Goal: Task Accomplishment & Management: Manage account settings

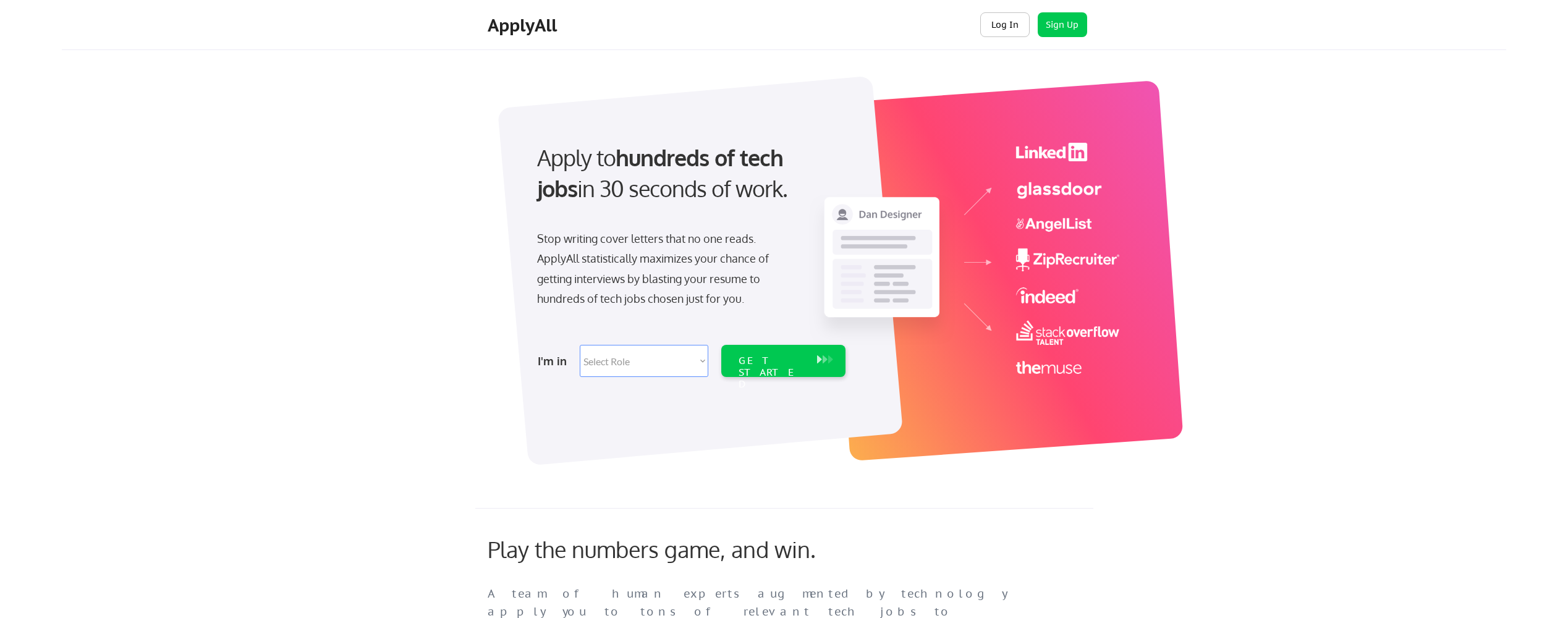
click at [1015, 22] on button "Log In" at bounding box center [1004, 24] width 49 height 24
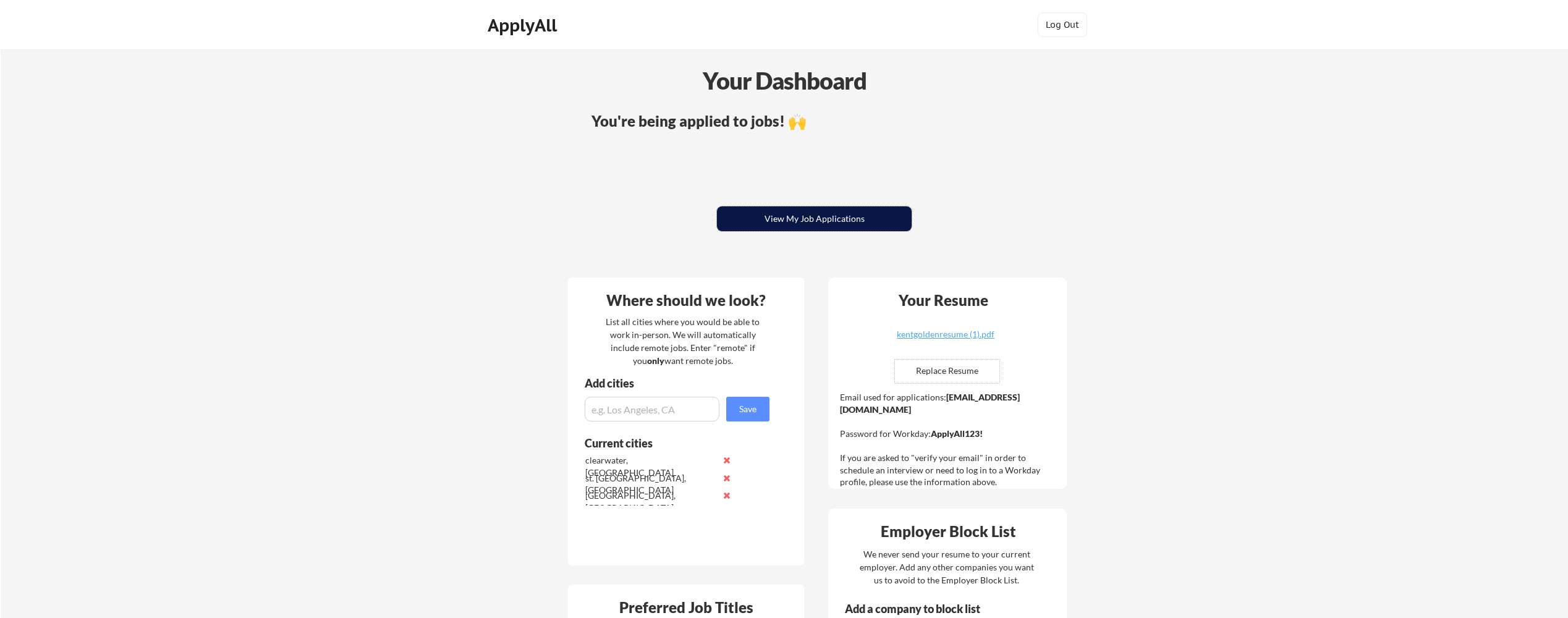
click at [785, 220] on button "View My Job Applications" at bounding box center [814, 218] width 194 height 24
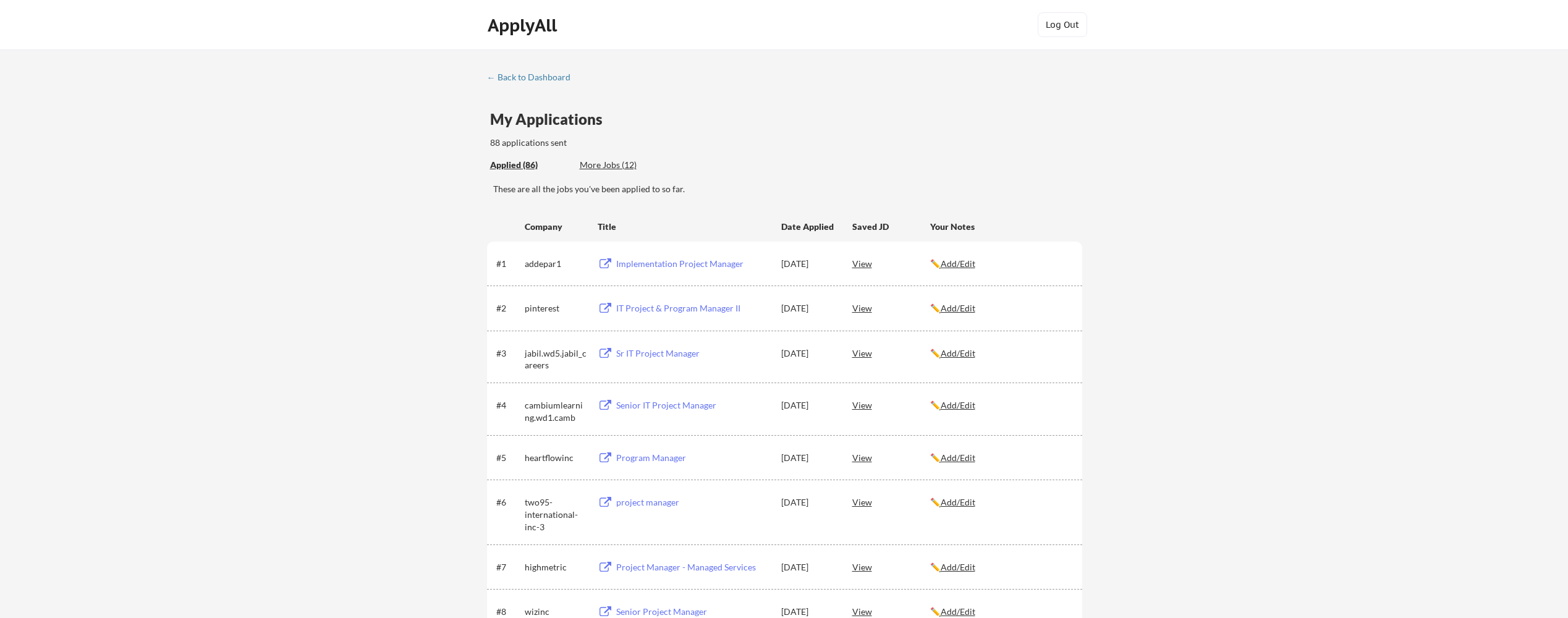
scroll to position [824, 0]
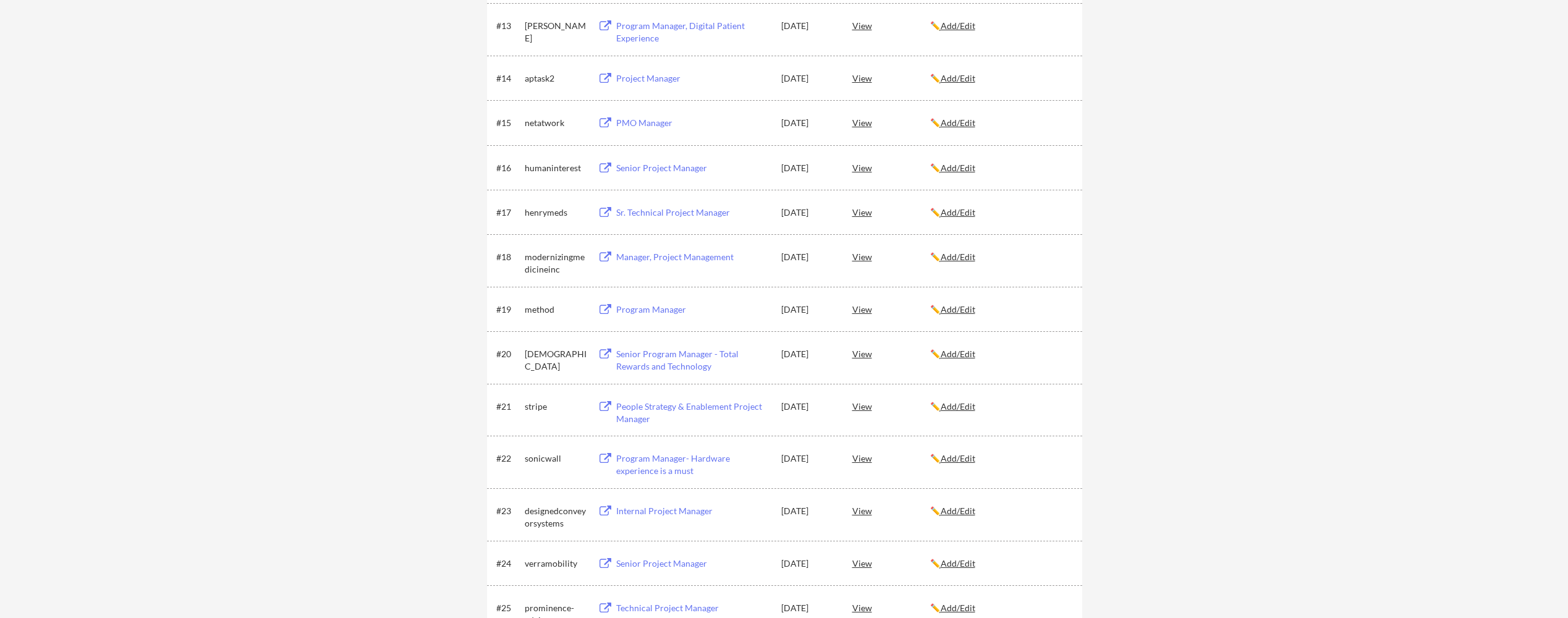
click at [861, 309] on div "View" at bounding box center [891, 309] width 78 height 22
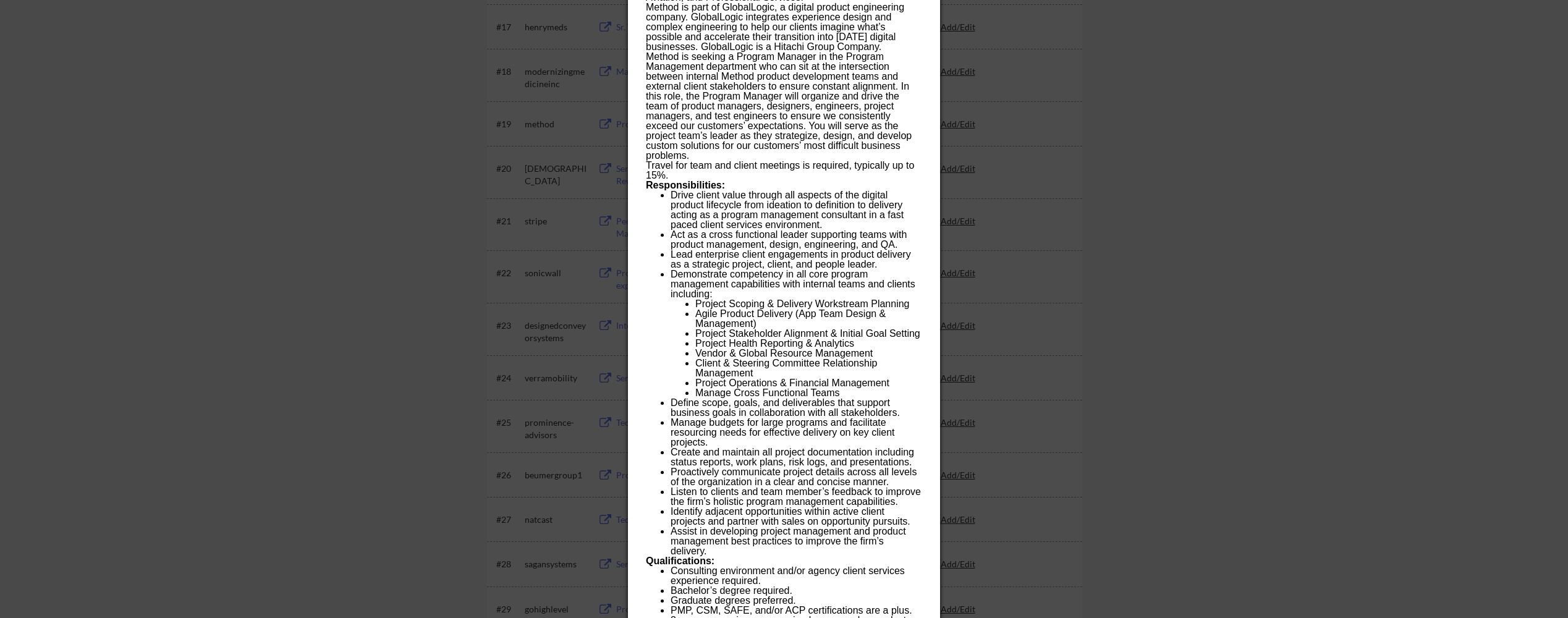
scroll to position [1072, 0]
